Goal: Find contact information: Obtain details needed to contact an individual or organization

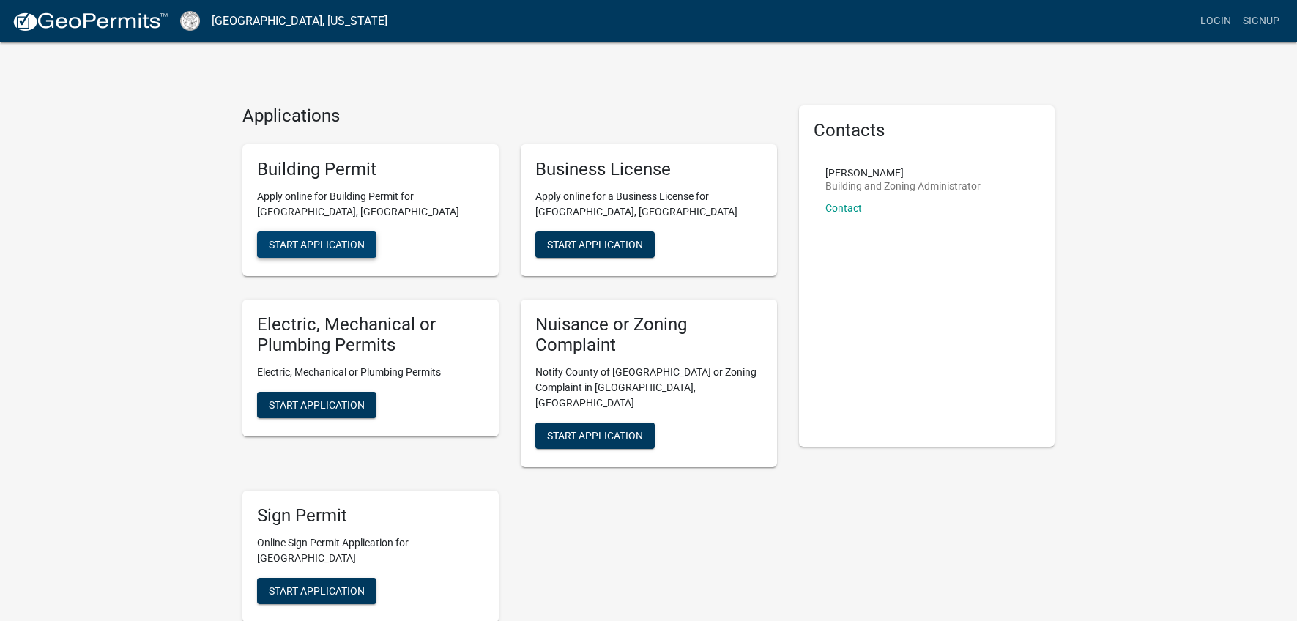
click at [354, 243] on span "Start Application" at bounding box center [317, 244] width 96 height 12
click at [840, 205] on link "Contact" at bounding box center [843, 208] width 37 height 12
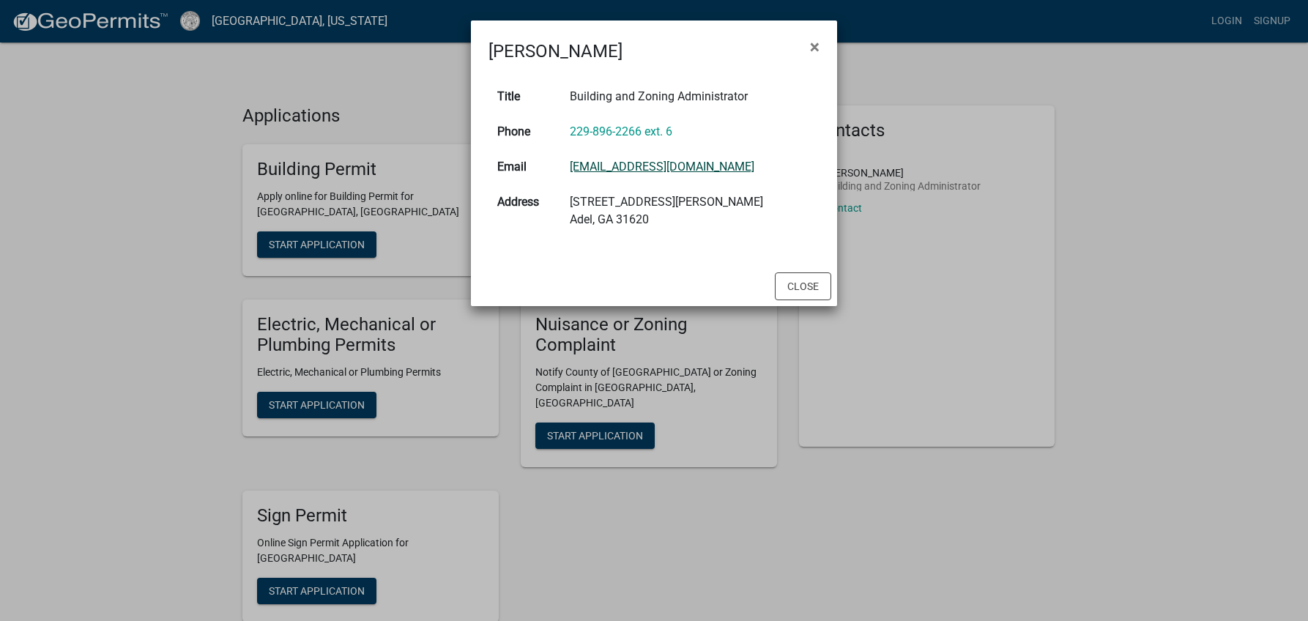
click at [673, 170] on link "[EMAIL_ADDRESS][DOMAIN_NAME]" at bounding box center [662, 167] width 185 height 14
click at [808, 287] on button "Close" at bounding box center [803, 286] width 56 height 28
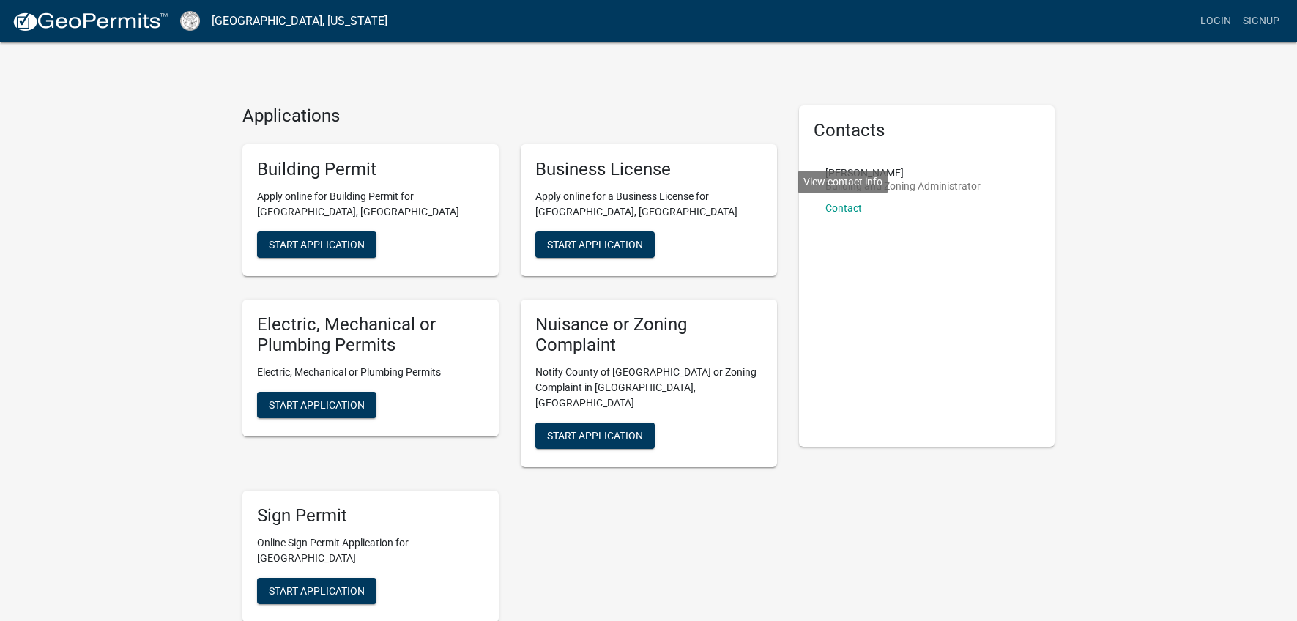
click at [189, 197] on div "Applications Building Permit Apply online for Building Permit for [GEOGRAPHIC_D…" at bounding box center [648, 411] width 1297 height 822
